Goal: Complete application form

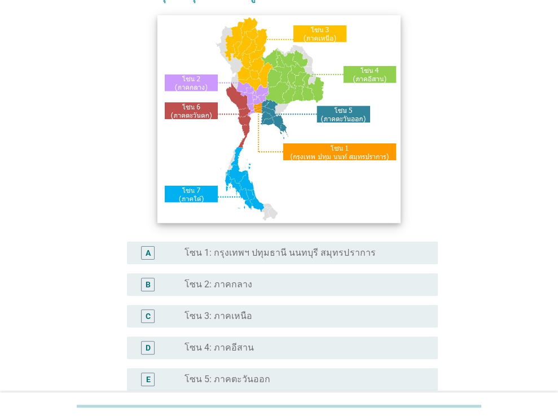
scroll to position [116, 0]
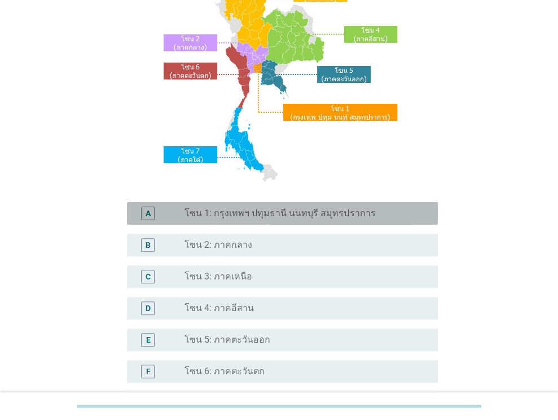
click at [296, 211] on label "โซน 1: กรุงเทพฯ ปทุมธานี นนทบุรี สมุทรปราการ" at bounding box center [279, 213] width 191 height 11
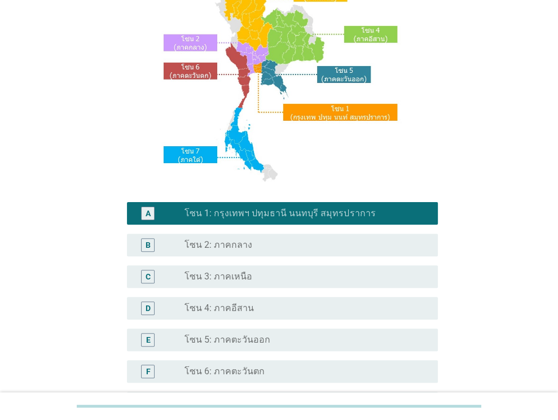
scroll to position [255, 0]
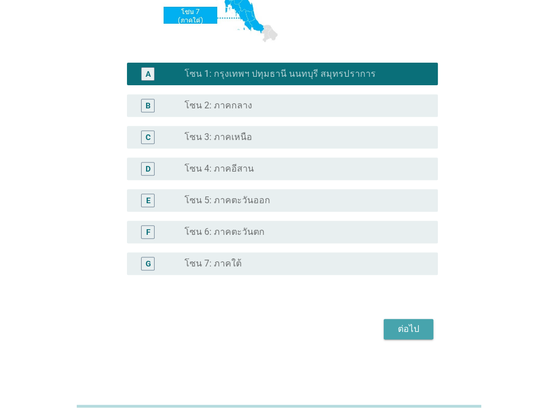
click at [415, 326] on div "ต่อไป" at bounding box center [408, 329] width 32 height 14
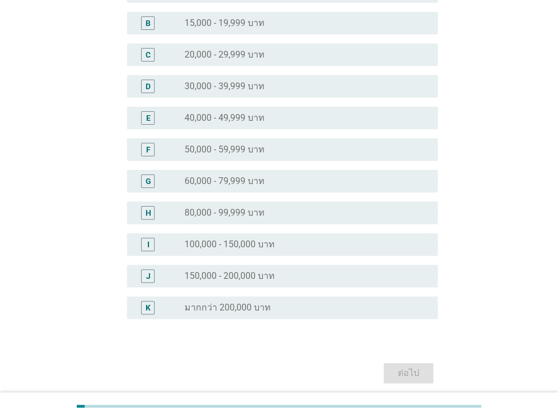
scroll to position [140, 0]
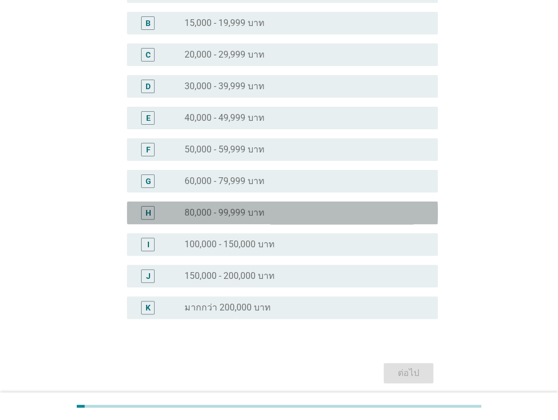
click at [273, 212] on div "radio_button_unchecked 80,000 - 99,999 บาท" at bounding box center [301, 212] width 235 height 11
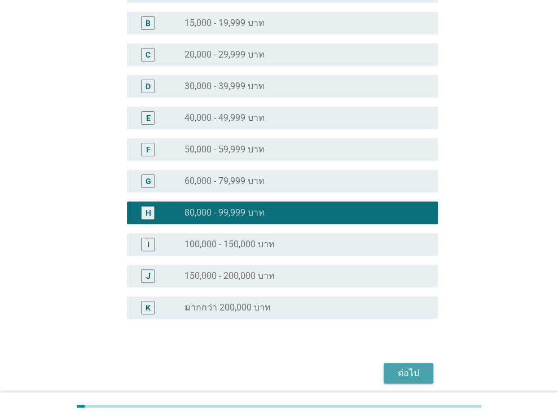
click at [416, 371] on div "ต่อไป" at bounding box center [408, 373] width 32 height 14
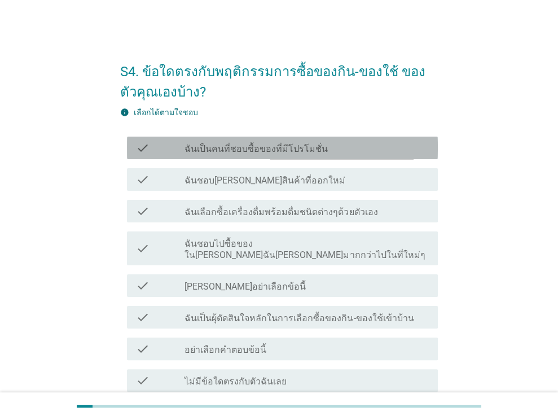
click at [308, 148] on label "ฉันเป็นคนที่ชอบซื้อของที่มีโปรโมชั่น" at bounding box center [255, 148] width 143 height 11
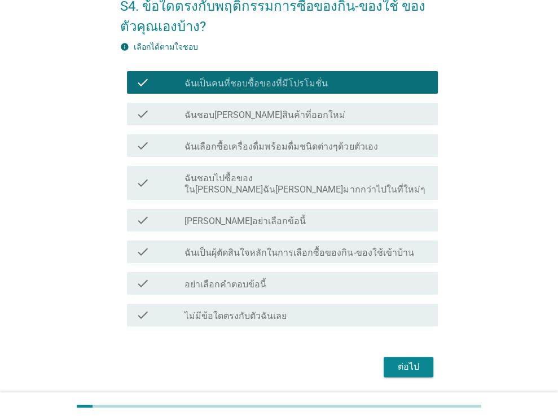
scroll to position [76, 0]
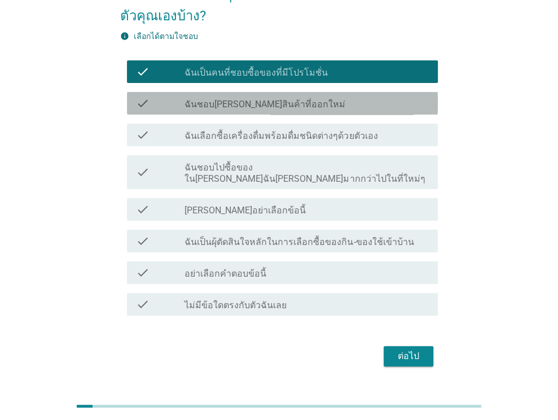
click at [307, 100] on div "check_box_outline_blank ฉันชอบ[PERSON_NAME]สินค้าที่ออกใหม่" at bounding box center [306, 103] width 244 height 14
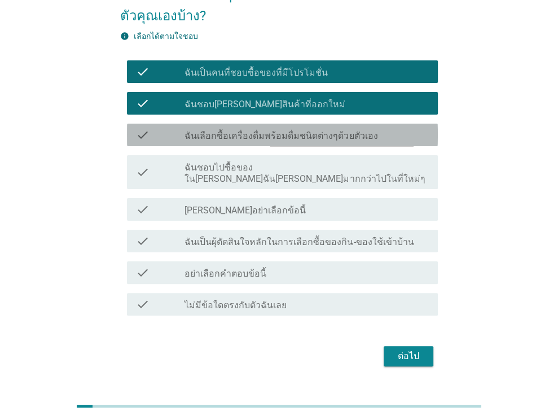
click at [311, 130] on label "ฉันเลือกซื้อเครื่องดื่มพร้อมดื่มชนิดต่างๆด้วยตัวเอง" at bounding box center [280, 135] width 193 height 11
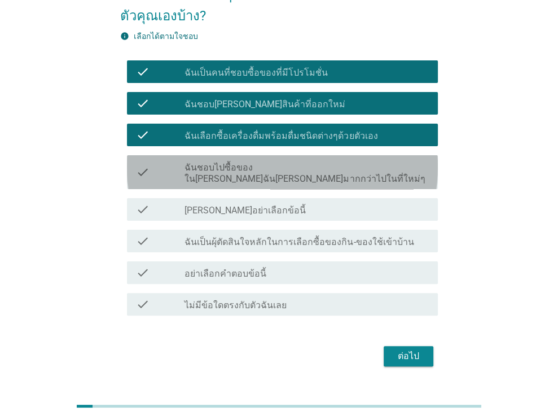
click at [320, 164] on label "ฉันชอบไปซื้อของใน[PERSON_NAME]ฉัน[PERSON_NAME]มากกว่าไปในที่ใหม่ๆ" at bounding box center [306, 173] width 244 height 23
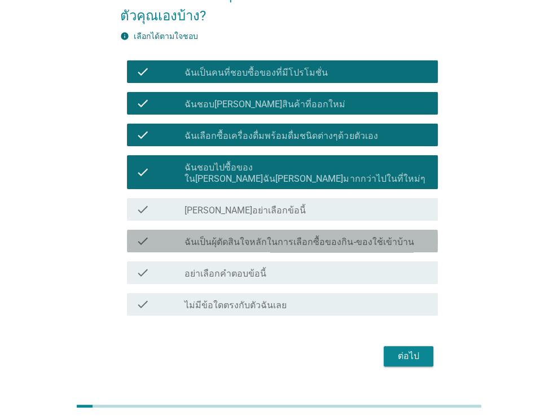
click at [347, 236] on label "ฉันเป็นผุ้ตัดสินใจหลักในการเลือกซื้อของกิน-ของใช้เข้าบ้าน" at bounding box center [298, 241] width 229 height 11
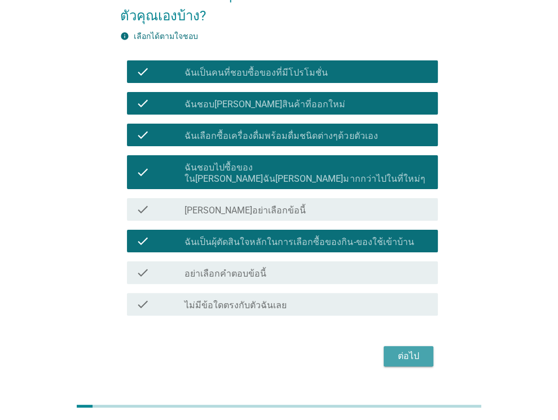
click at [420, 350] on div "ต่อไป" at bounding box center [408, 356] width 32 height 14
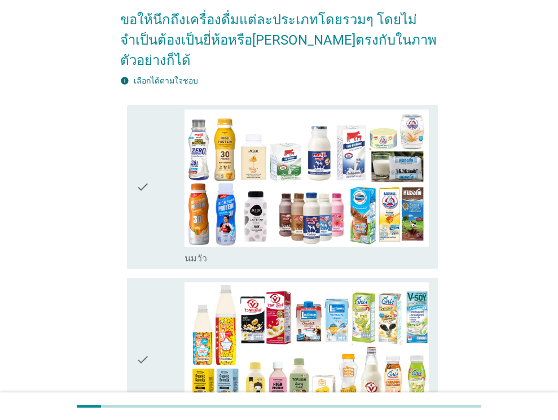
scroll to position [114, 0]
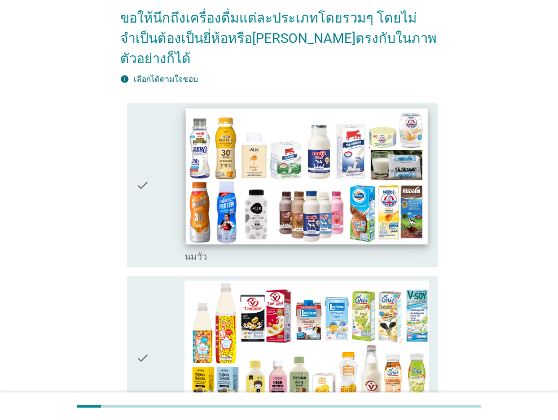
click at [299, 130] on img at bounding box center [306, 176] width 241 height 136
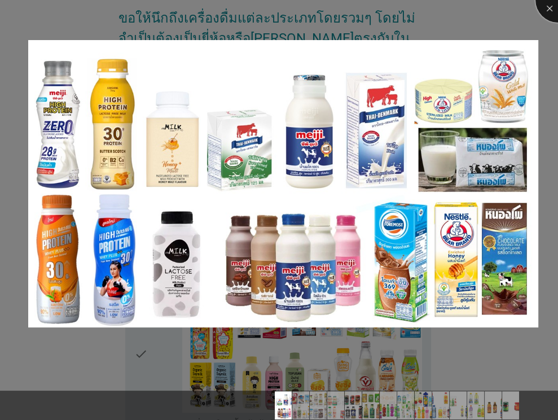
click at [549, 15] on div at bounding box center [557, -1] width 45 height 45
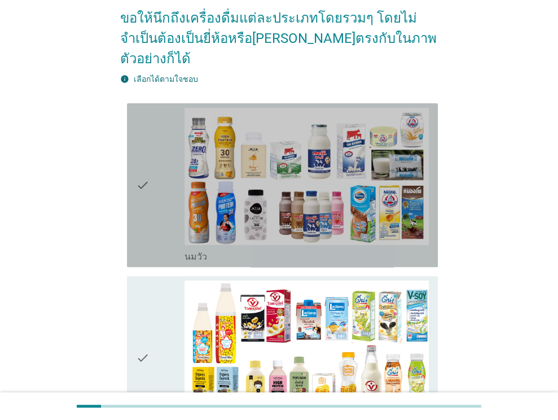
click at [141, 168] on icon "check" at bounding box center [143, 185] width 14 height 155
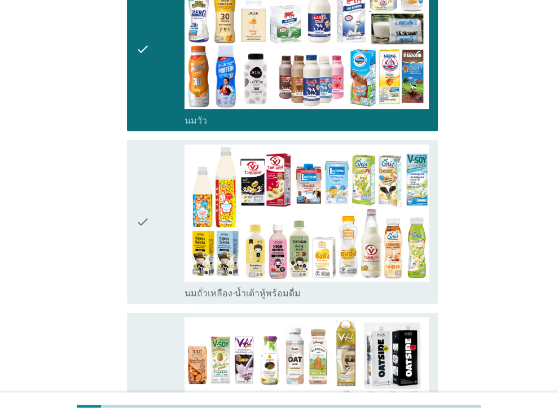
scroll to position [250, 0]
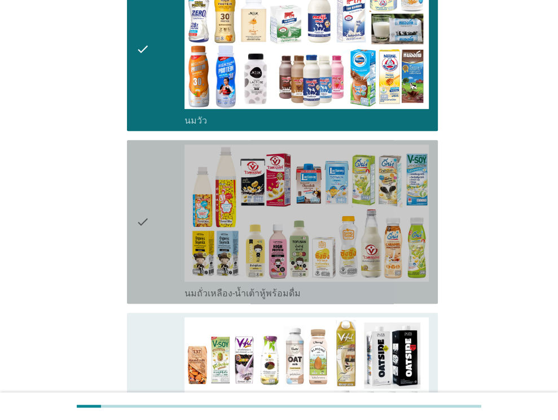
click at [151, 191] on div "check" at bounding box center [160, 221] width 49 height 155
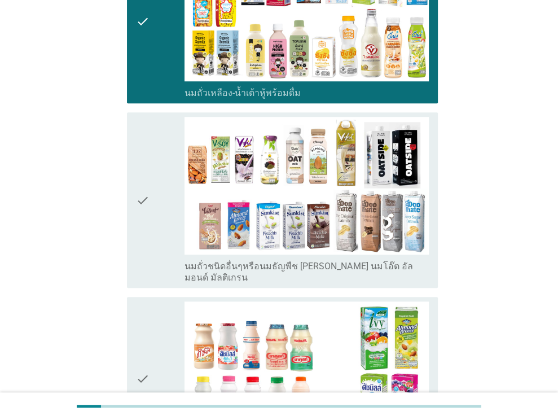
scroll to position [451, 0]
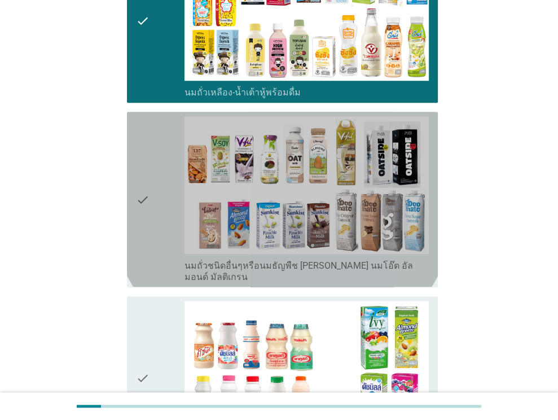
click at [144, 131] on icon "check" at bounding box center [143, 199] width 14 height 166
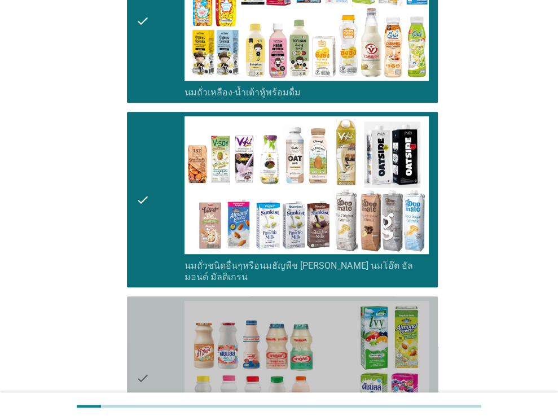
click at [147, 301] on icon "check" at bounding box center [143, 378] width 14 height 155
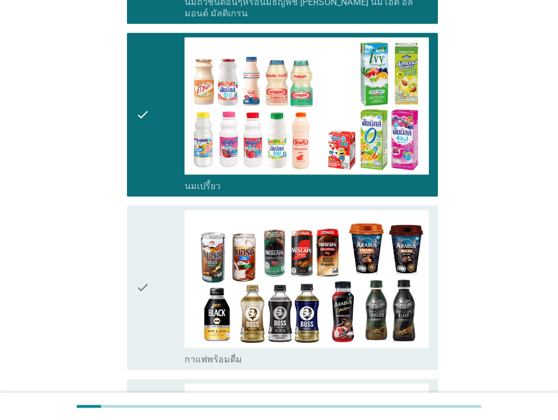
scroll to position [721, 0]
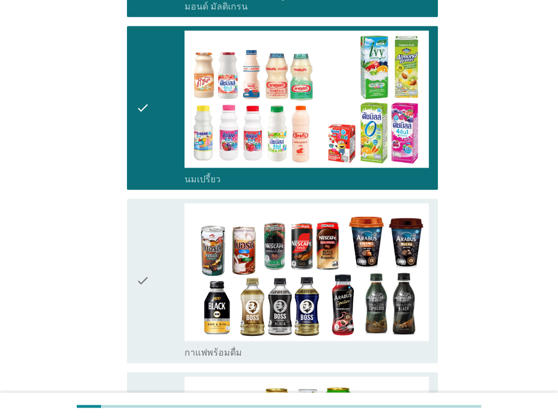
click at [145, 226] on icon "check" at bounding box center [143, 280] width 14 height 155
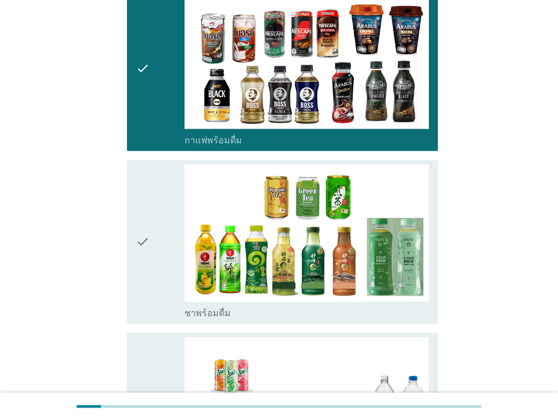
scroll to position [934, 0]
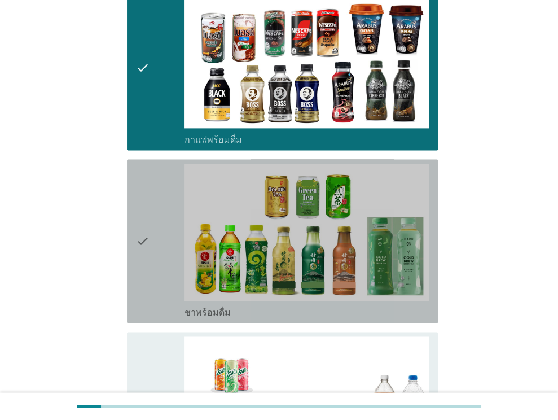
click at [144, 171] on icon "check" at bounding box center [143, 241] width 14 height 155
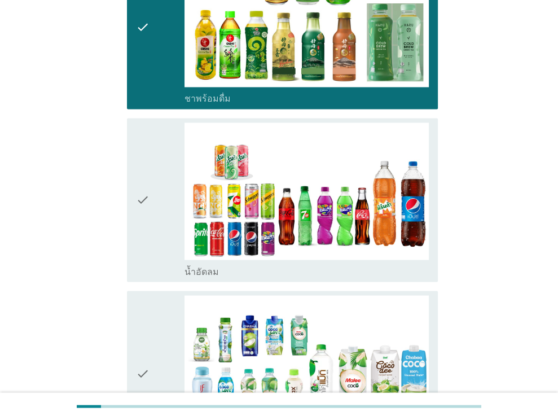
scroll to position [1172, 0]
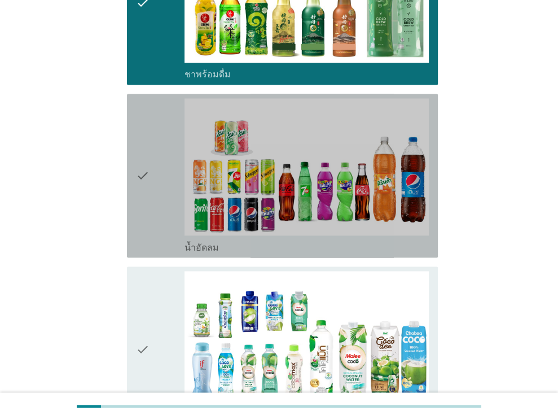
click at [144, 137] on icon "check" at bounding box center [143, 175] width 14 height 155
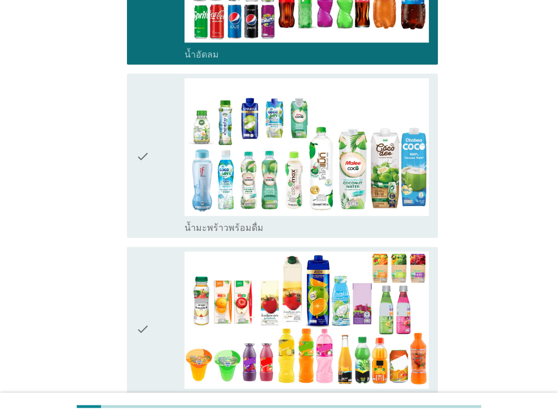
scroll to position [1369, 0]
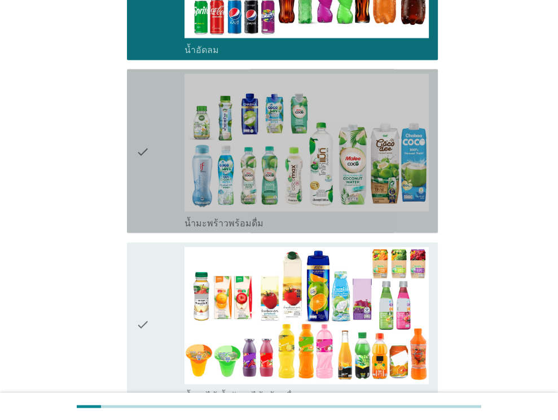
click at [144, 137] on icon "check" at bounding box center [143, 150] width 14 height 155
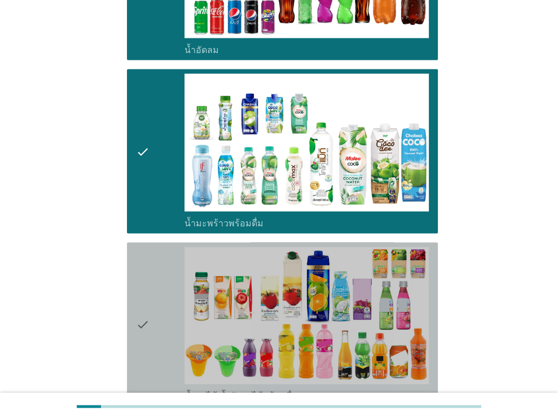
click at [136, 246] on icon "check" at bounding box center [143, 323] width 14 height 155
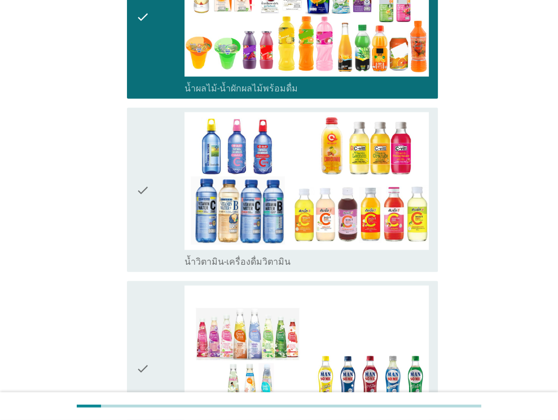
scroll to position [1678, 0]
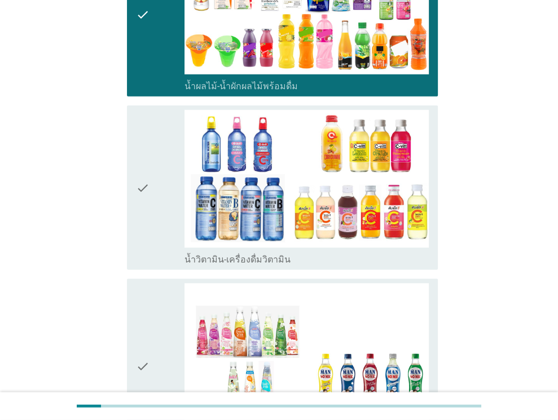
click at [142, 186] on icon "check" at bounding box center [143, 187] width 14 height 155
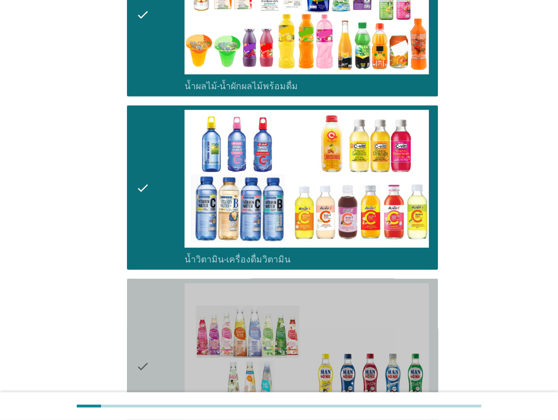
click at [149, 296] on icon "check" at bounding box center [143, 366] width 14 height 166
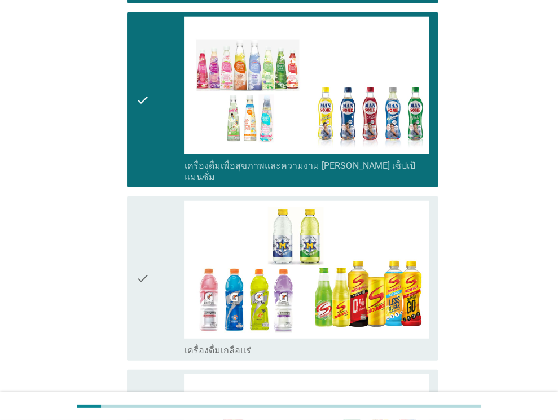
scroll to position [1948, 0]
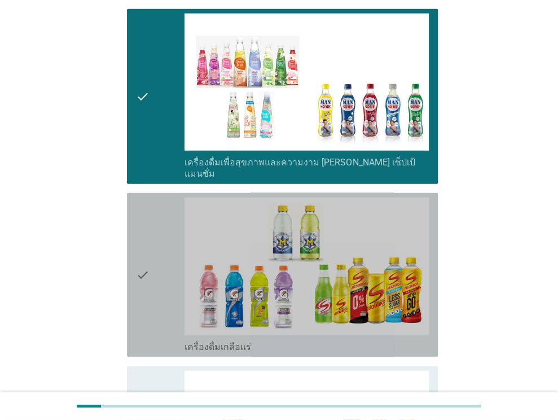
click at [150, 247] on div "check" at bounding box center [160, 274] width 49 height 155
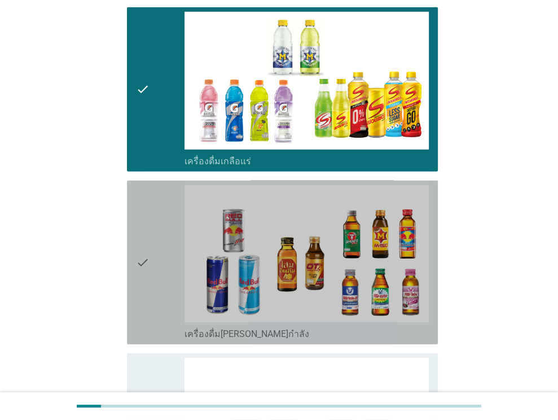
click at [151, 199] on div "check" at bounding box center [160, 262] width 49 height 155
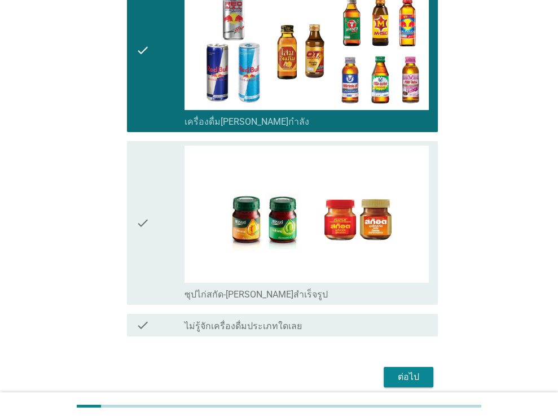
scroll to position [2346, 0]
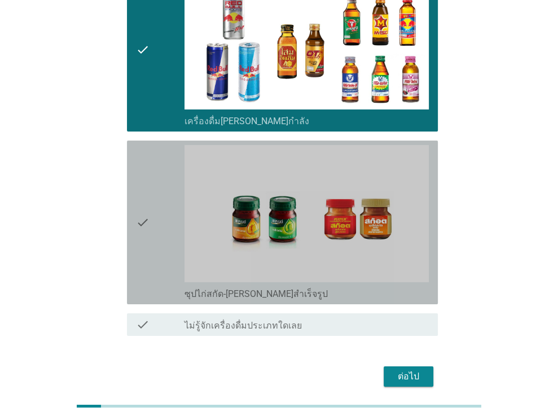
click at [149, 224] on div "check" at bounding box center [160, 222] width 49 height 155
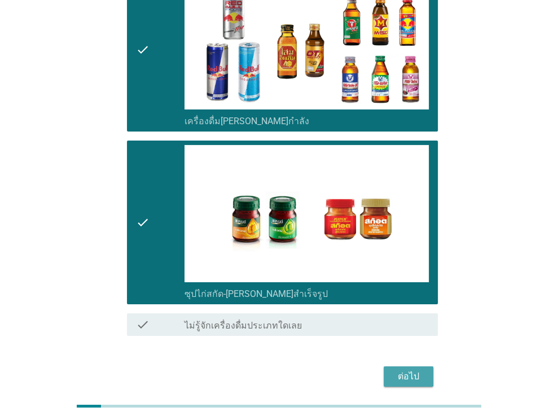
click at [403, 369] on div "ต่อไป" at bounding box center [408, 376] width 32 height 14
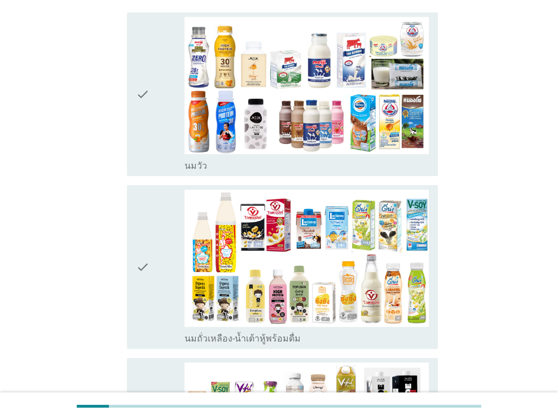
scroll to position [125, 0]
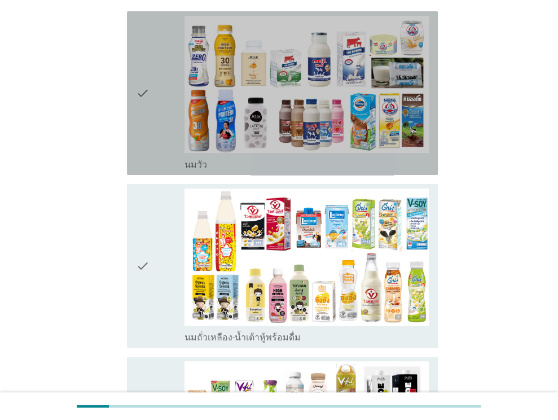
click at [145, 76] on icon "check" at bounding box center [143, 93] width 14 height 155
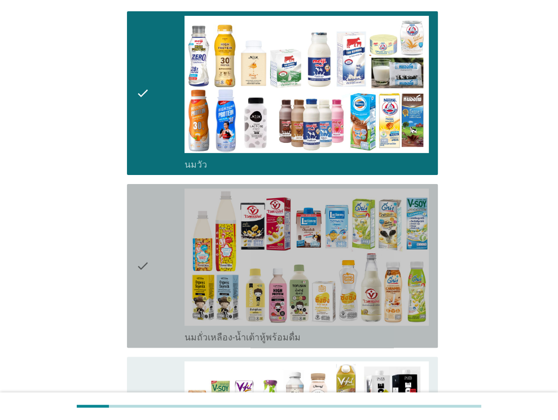
click at [153, 235] on div "check" at bounding box center [160, 265] width 49 height 155
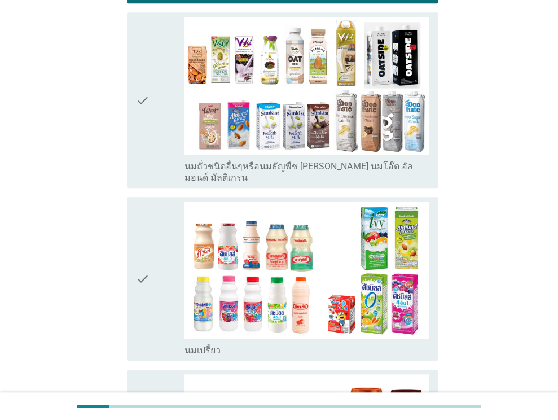
scroll to position [449, 0]
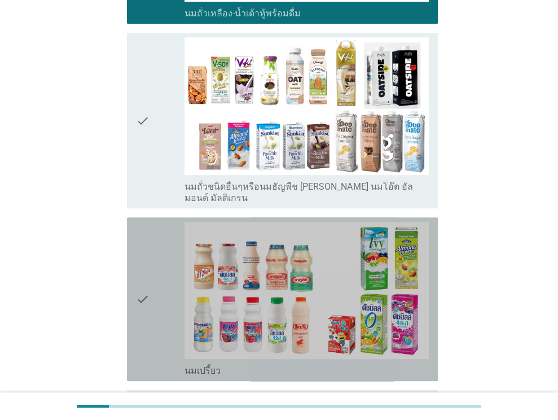
click at [153, 235] on div "check" at bounding box center [160, 299] width 49 height 155
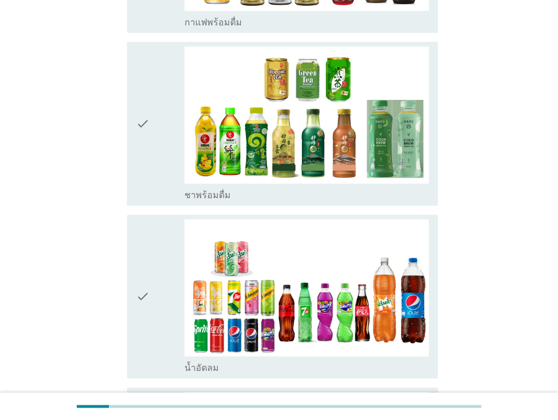
scroll to position [970, 0]
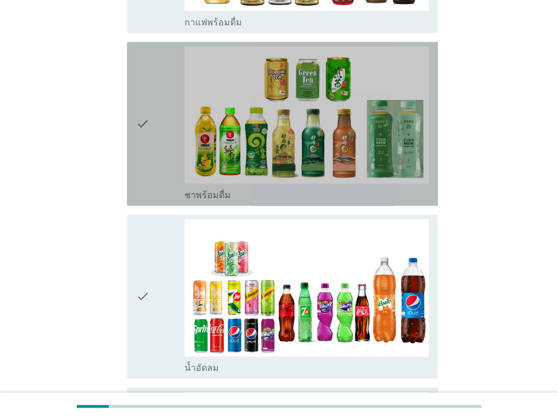
click at [161, 143] on div "check" at bounding box center [160, 123] width 49 height 155
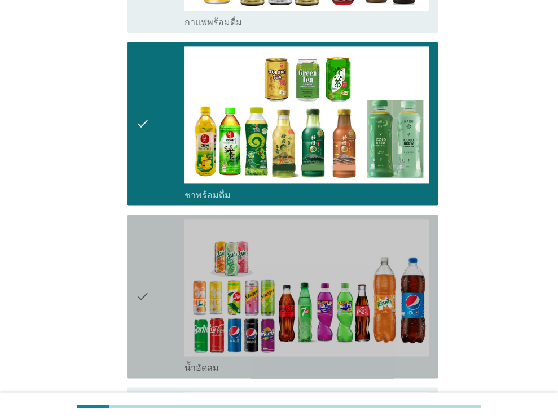
click at [157, 224] on div "check" at bounding box center [160, 296] width 49 height 155
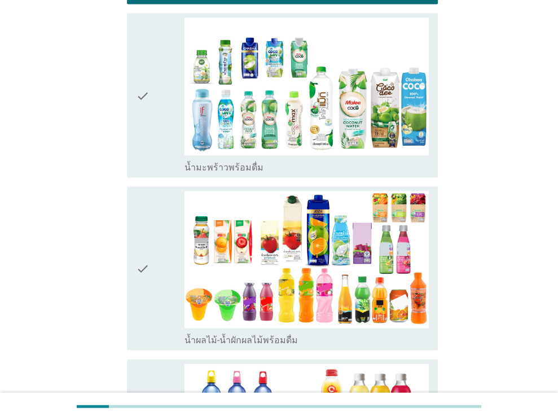
scroll to position [1346, 0]
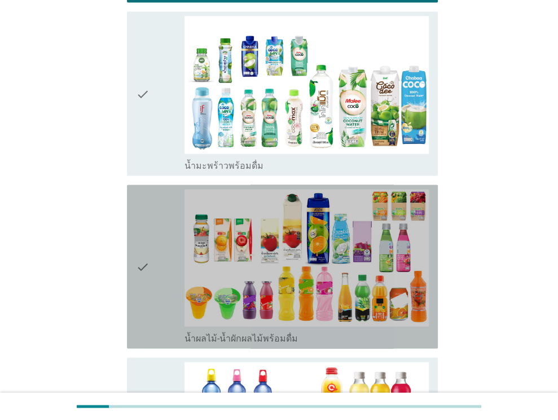
click at [157, 205] on div "check" at bounding box center [160, 266] width 49 height 155
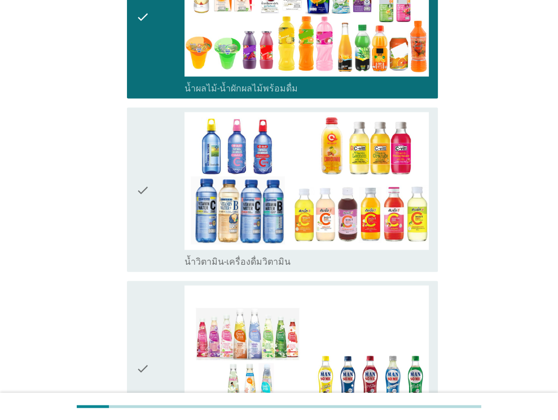
scroll to position [1595, 0]
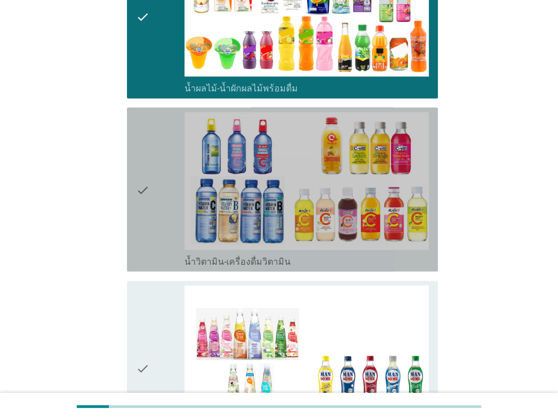
click at [157, 205] on div "check" at bounding box center [160, 189] width 49 height 155
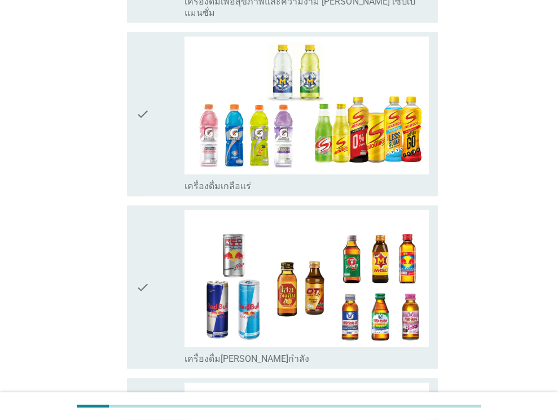
scroll to position [2028, 0]
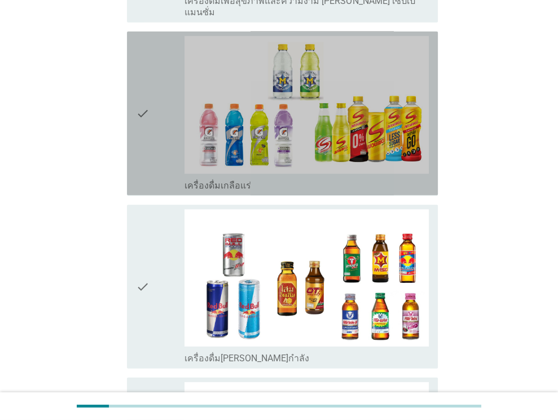
click at [161, 137] on div "check" at bounding box center [160, 113] width 49 height 155
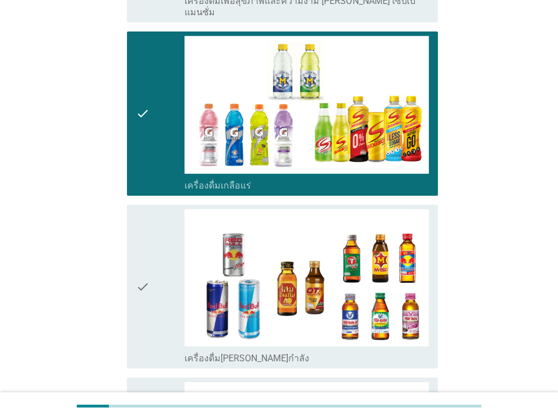
scroll to position [2265, 0]
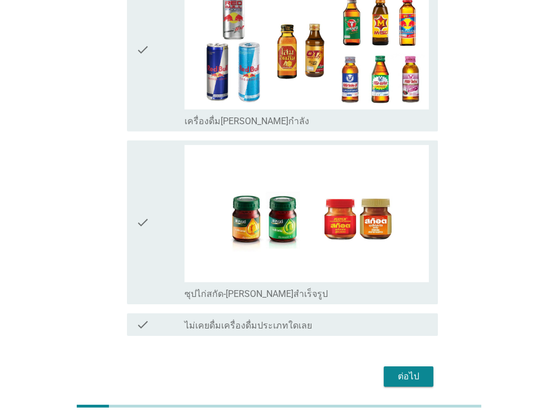
click at [169, 183] on div "check" at bounding box center [160, 222] width 49 height 155
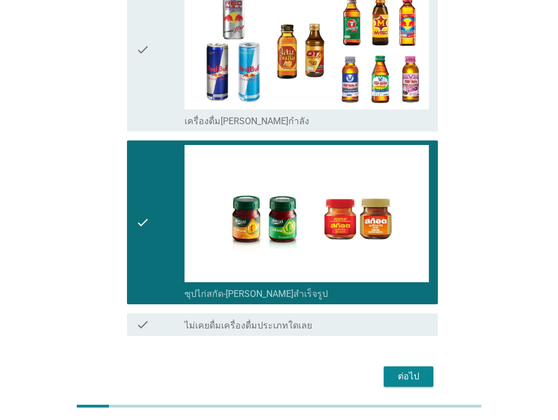
click at [166, 54] on div "check" at bounding box center [160, 49] width 49 height 155
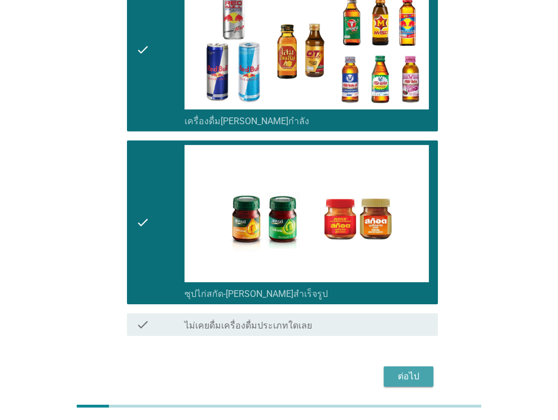
click at [406, 369] on div "ต่อไป" at bounding box center [408, 376] width 32 height 14
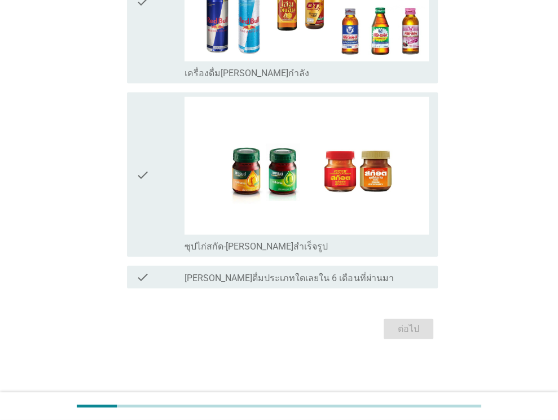
scroll to position [0, 0]
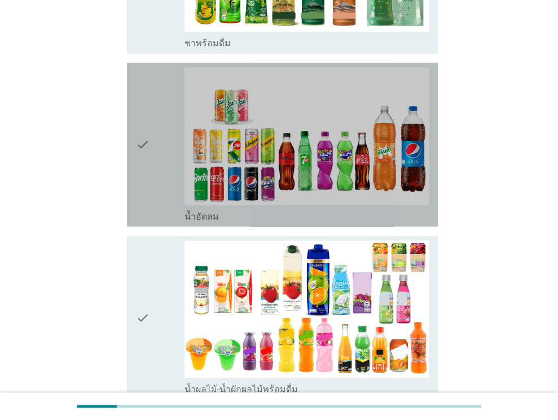
click at [144, 174] on icon "check" at bounding box center [143, 144] width 14 height 155
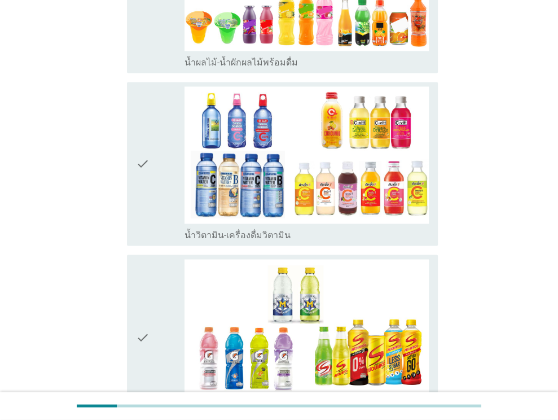
scroll to position [1092, 0]
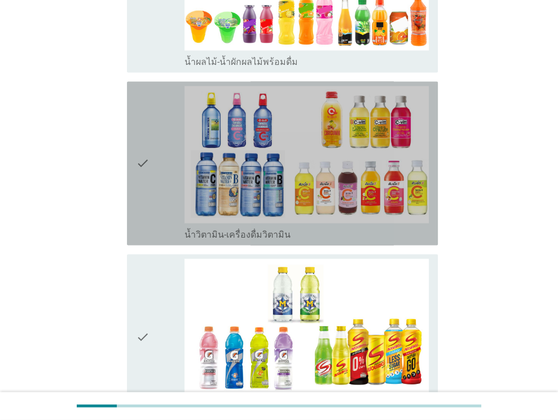
click at [144, 174] on icon "check" at bounding box center [143, 163] width 14 height 155
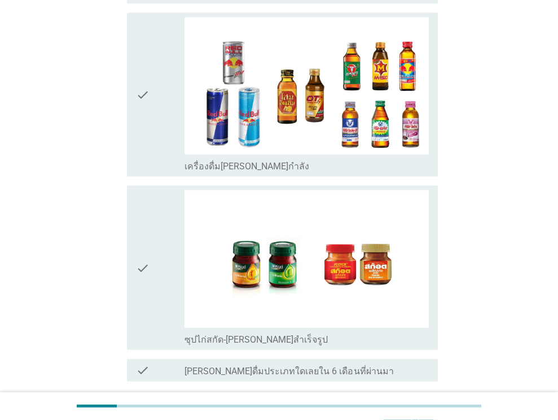
scroll to position [1595, 0]
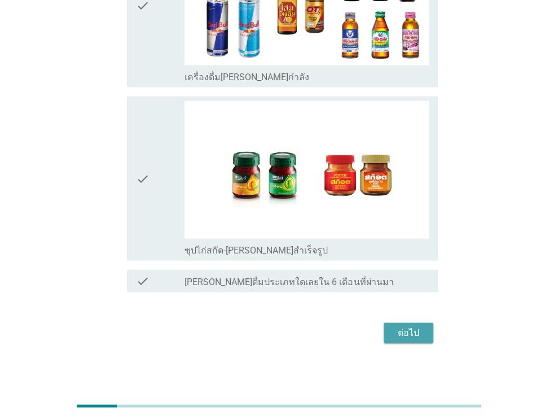
click at [420, 336] on button "ต่อไป" at bounding box center [408, 333] width 50 height 20
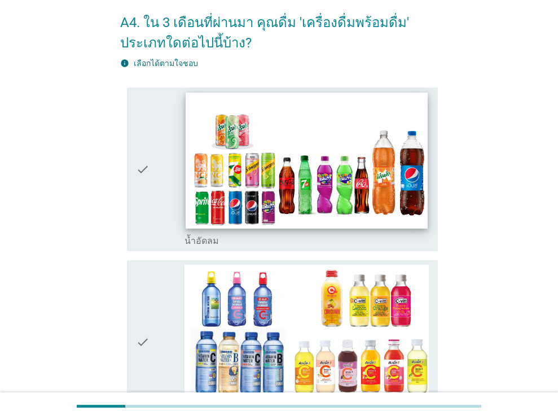
scroll to position [50, 0]
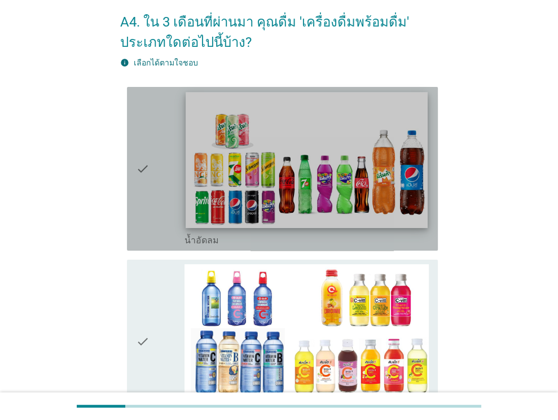
click at [309, 188] on img at bounding box center [306, 160] width 241 height 136
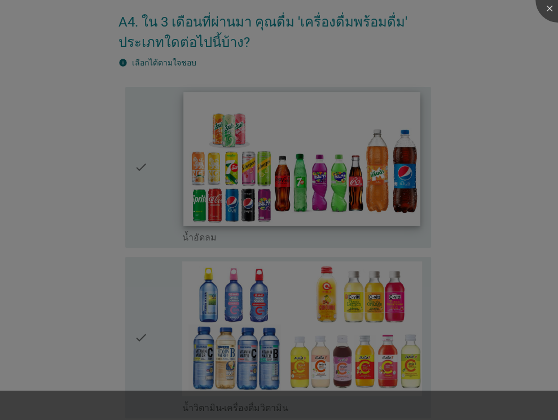
scroll to position [183, 0]
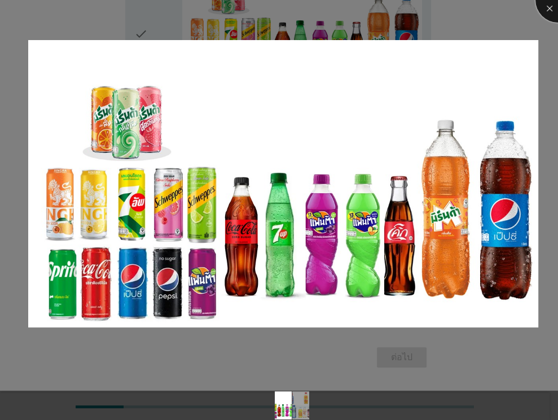
click at [547, 7] on div at bounding box center [557, -1] width 45 height 45
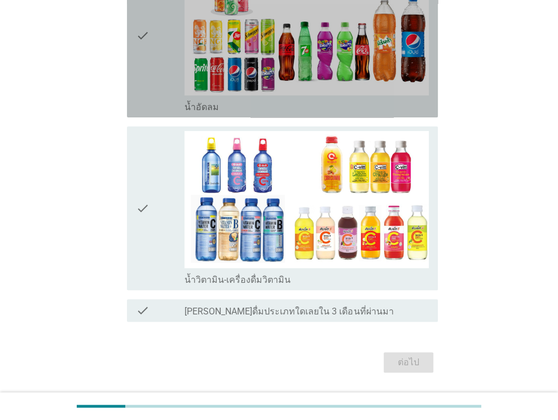
click at [153, 60] on div "check" at bounding box center [160, 35] width 49 height 155
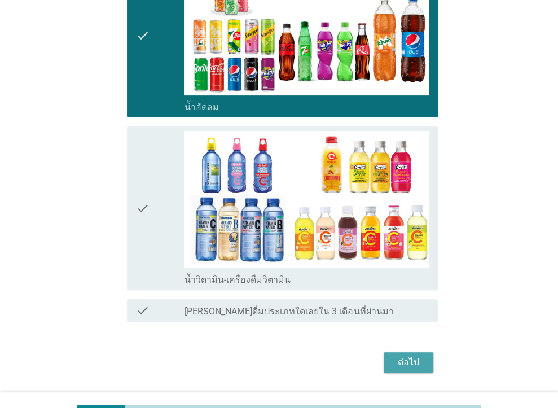
click at [401, 358] on div "ต่อไป" at bounding box center [408, 362] width 32 height 14
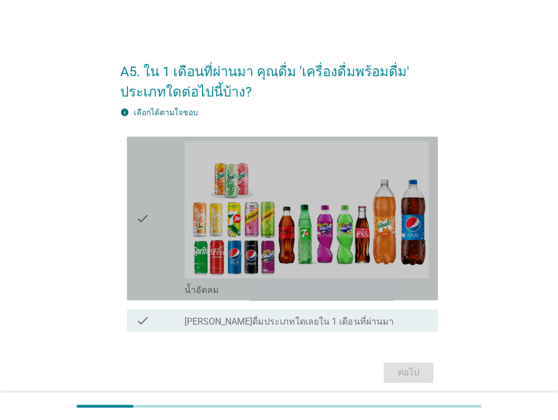
click at [139, 194] on icon "check" at bounding box center [143, 218] width 14 height 155
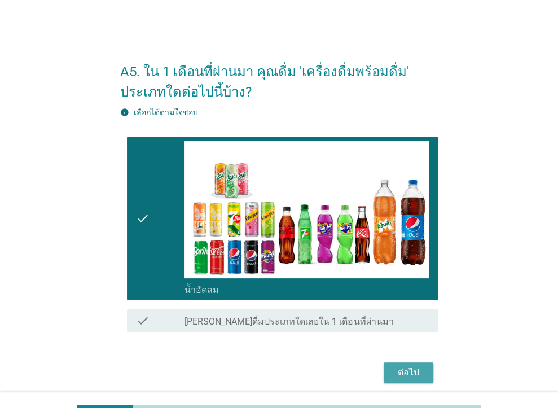
click at [396, 376] on div "ต่อไป" at bounding box center [408, 372] width 32 height 14
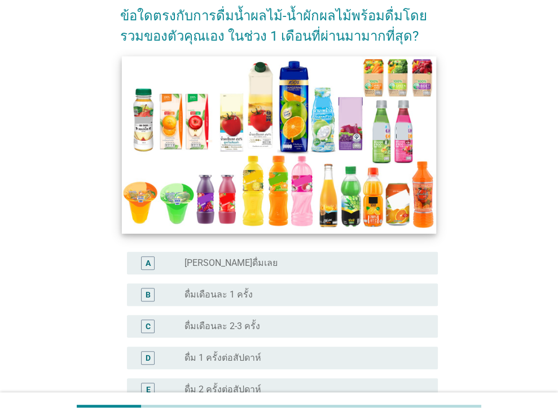
scroll to position [115, 0]
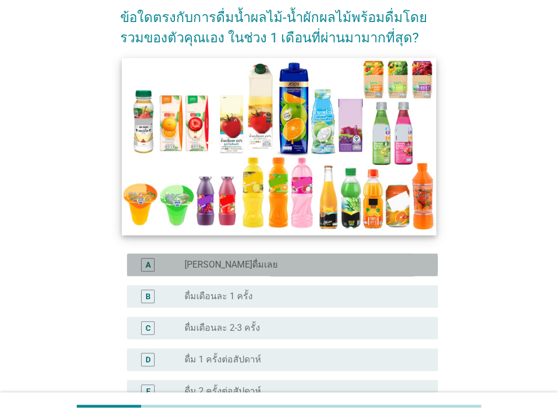
click at [207, 265] on label "[PERSON_NAME]ดื่มเลย" at bounding box center [230, 264] width 93 height 11
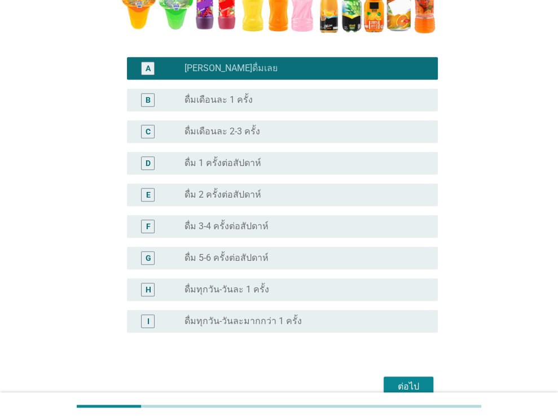
scroll to position [369, 0]
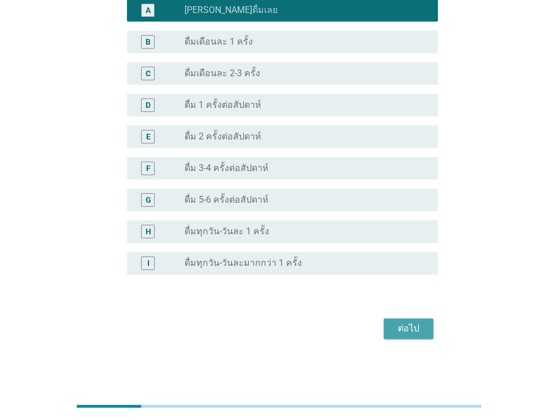
click at [424, 329] on div "ต่อไป" at bounding box center [408, 328] width 32 height 14
